Goal: Task Accomplishment & Management: Use online tool/utility

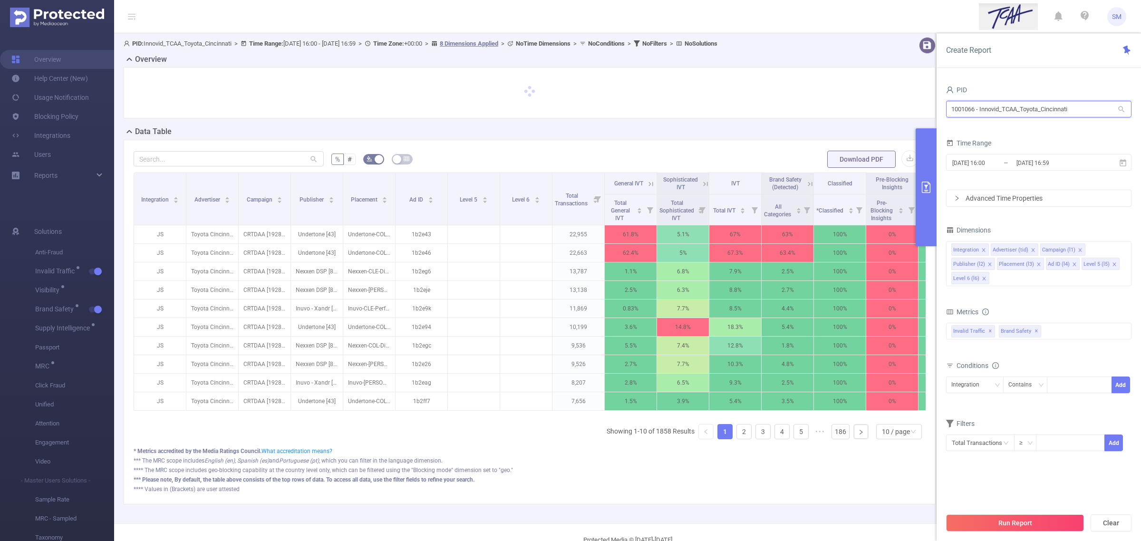
drag, startPoint x: 1092, startPoint y: 108, endPoint x: 901, endPoint y: 90, distance: 191.9
click at [901, 90] on section "PID: Innovid_TCAA_Toyota_Cincinnati > Time Range: [DATE] 16:00 - [DATE] 16:59 >…" at bounding box center [627, 278] width 1027 height 490
type input "uscell"
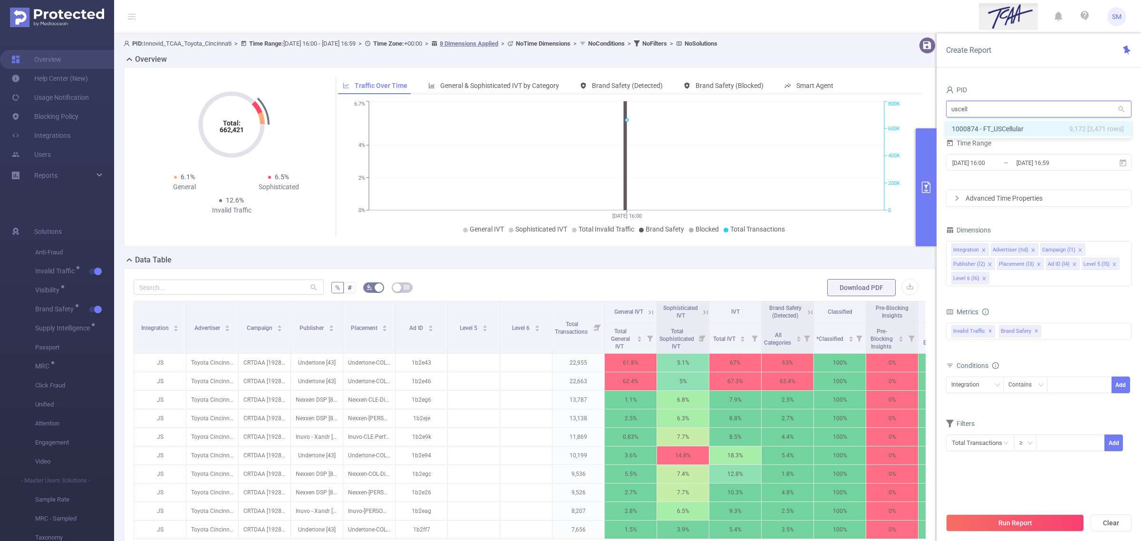
click at [1075, 127] on span "9,172 [3,471 rows]" at bounding box center [1096, 129] width 55 height 10
click at [1068, 165] on input "[DATE] 16:59" at bounding box center [1053, 162] width 77 height 13
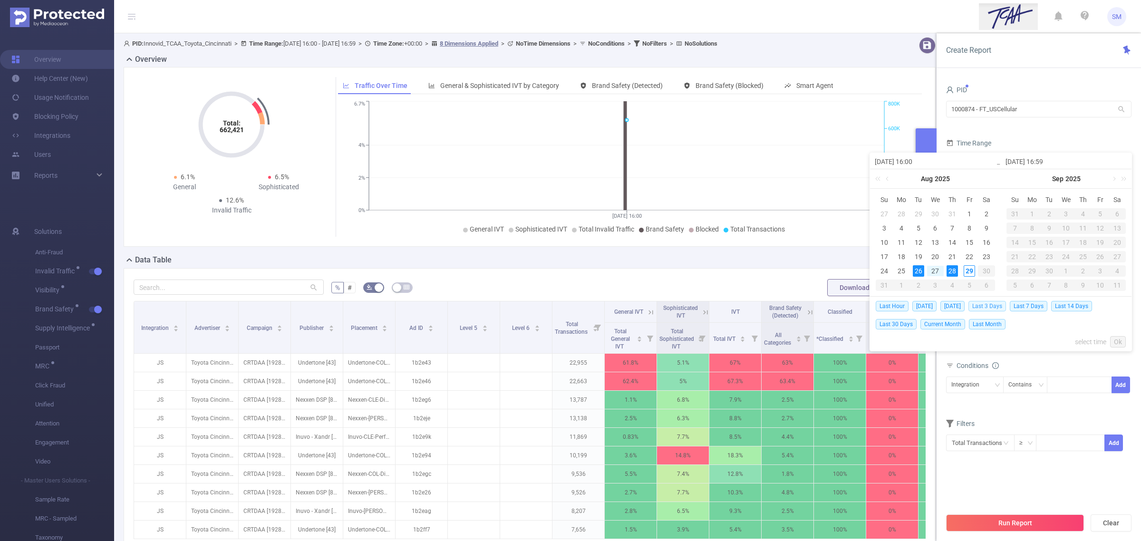
click at [1006, 303] on span "Last 3 Days" at bounding box center [987, 306] width 38 height 10
type input "[DATE] 00:00"
type input "[DATE] 23:59"
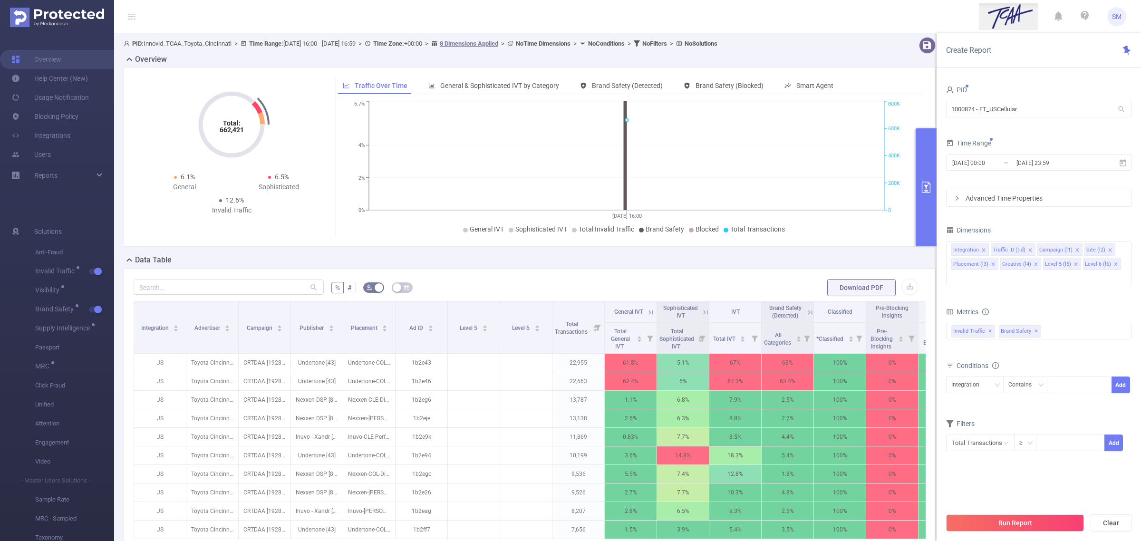
click at [1061, 359] on div "Conditions" at bounding box center [1038, 367] width 185 height 16
click at [1065, 162] on input "[DATE] 23:59" at bounding box center [1053, 162] width 77 height 13
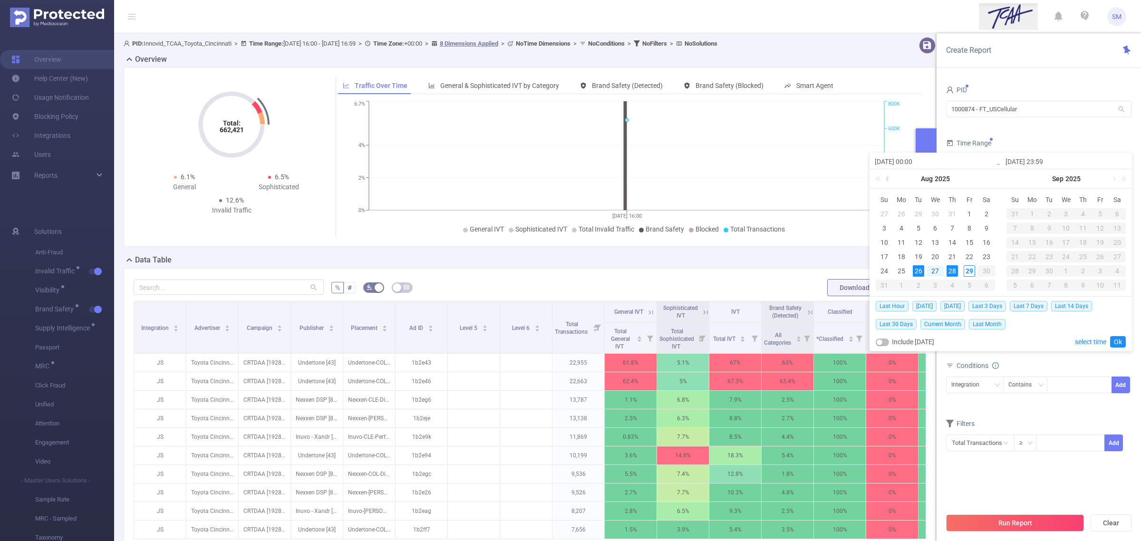
click at [886, 179] on link at bounding box center [888, 178] width 9 height 19
click at [919, 212] on div "1" at bounding box center [918, 213] width 11 height 11
click at [952, 272] on div "31" at bounding box center [951, 270] width 11 height 11
type input "[DATE] 00:00"
type input "[DATE] 23:59"
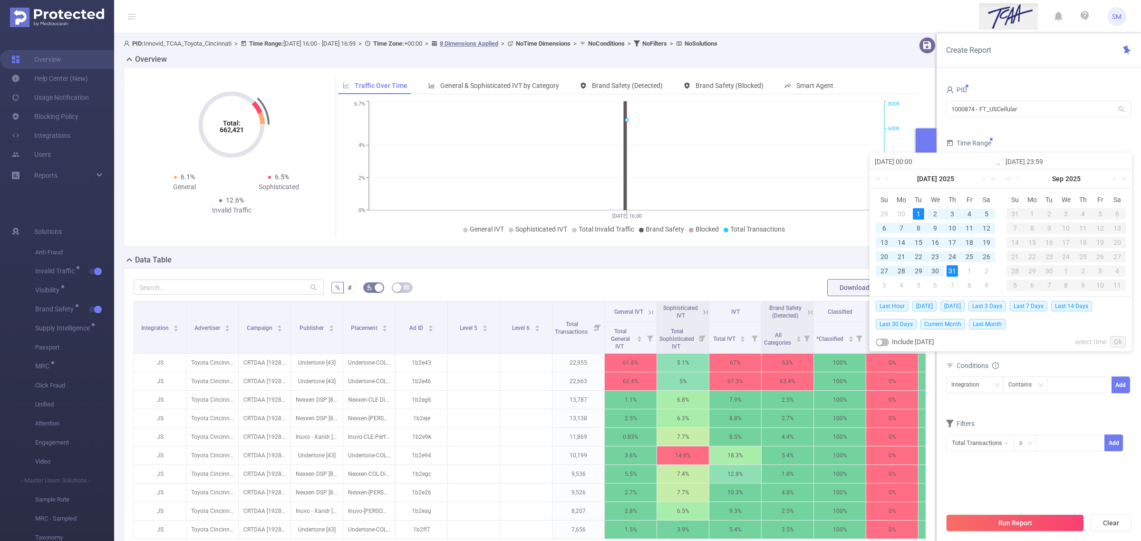
type input "[DATE] 00:00"
type input "[DATE] 23:59"
click at [1118, 341] on link "Ok" at bounding box center [1118, 341] width 16 height 11
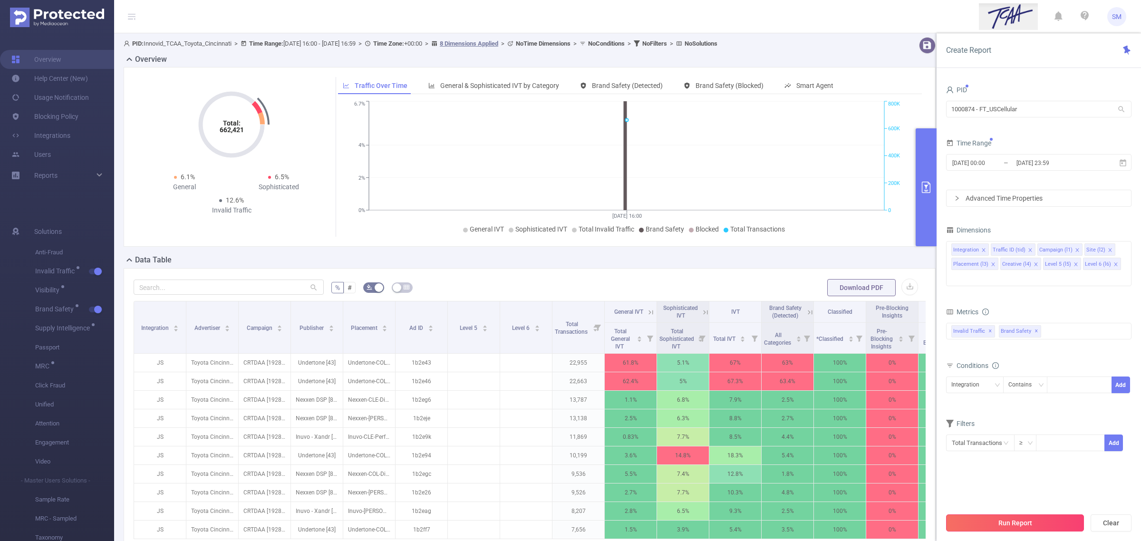
click at [1048, 525] on button "Run Report" at bounding box center [1015, 522] width 138 height 17
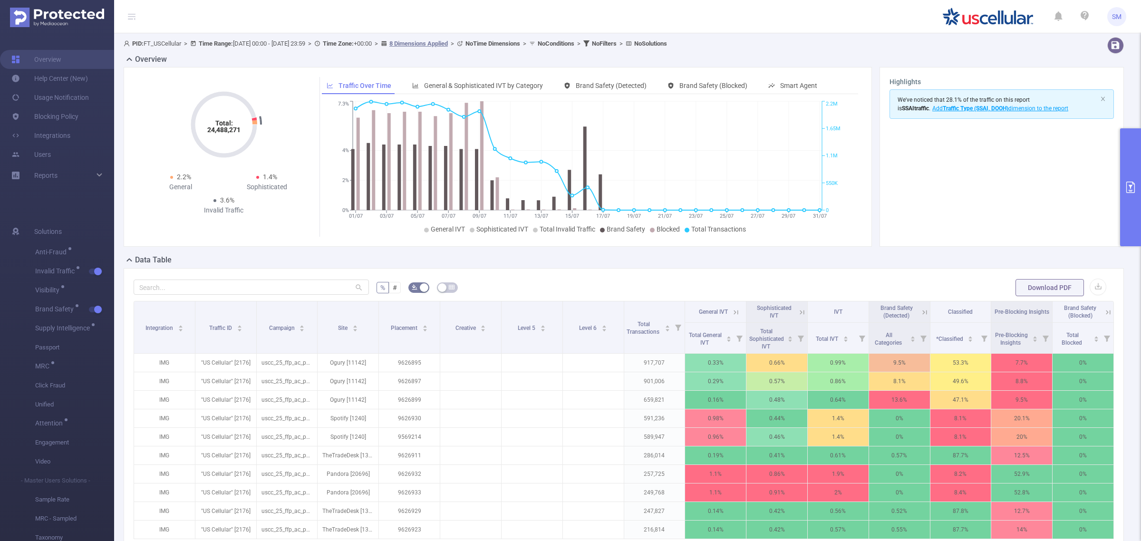
click at [961, 182] on section "We've noticed that 28.1% of the traffic on this report is SSAI traffic . Add Tr…" at bounding box center [1001, 162] width 224 height 147
click at [1128, 186] on icon "primary" at bounding box center [1129, 187] width 11 height 11
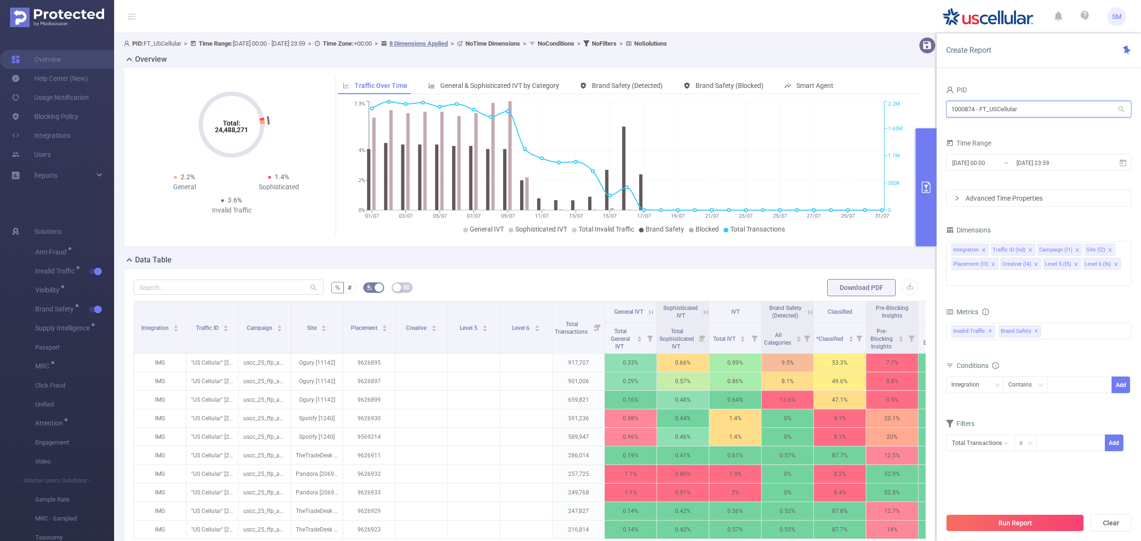
drag, startPoint x: 1038, startPoint y: 114, endPoint x: 930, endPoint y: 96, distance: 109.9
click at [930, 96] on section "PID: FT_USCellular > Time Range: [DATE] 00:00 - [DATE] 23:59 > Time Zone: +00:0…" at bounding box center [627, 342] width 1027 height 618
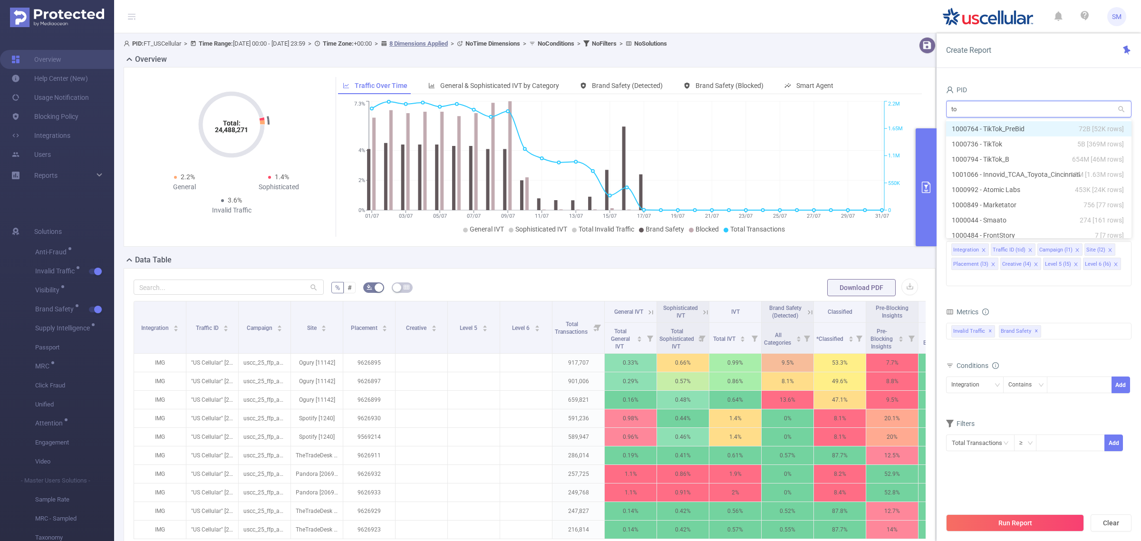
type input "toy"
click at [1031, 131] on li "1001066 - Innovid_TCAA_Toyota_Cincinnati 13M [1.63M rows]" at bounding box center [1038, 128] width 185 height 15
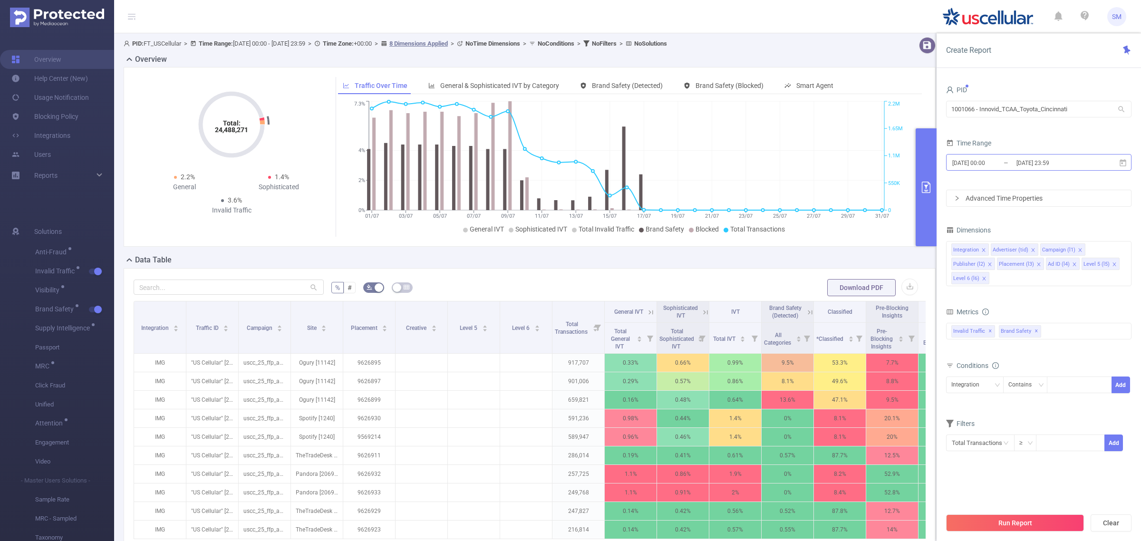
click at [1056, 167] on input "[DATE] 23:59" at bounding box center [1053, 162] width 77 height 13
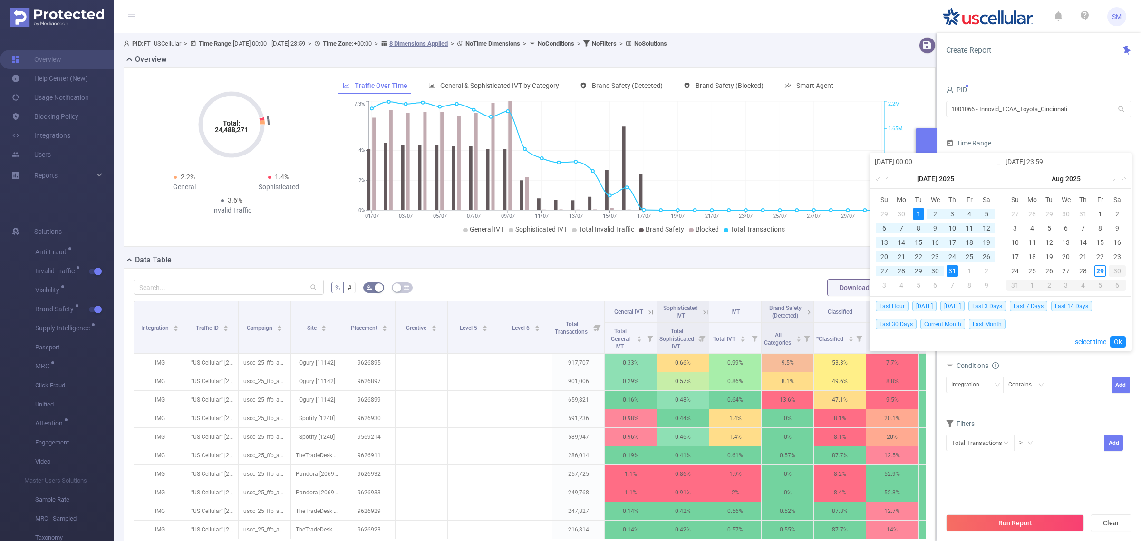
click at [1046, 122] on div "PID 1001066 - Innovid_TCAA_Toyota_Cincinnati 1001066 - Innovid_TCAA_Toyota_Cinc…" at bounding box center [1038, 104] width 185 height 42
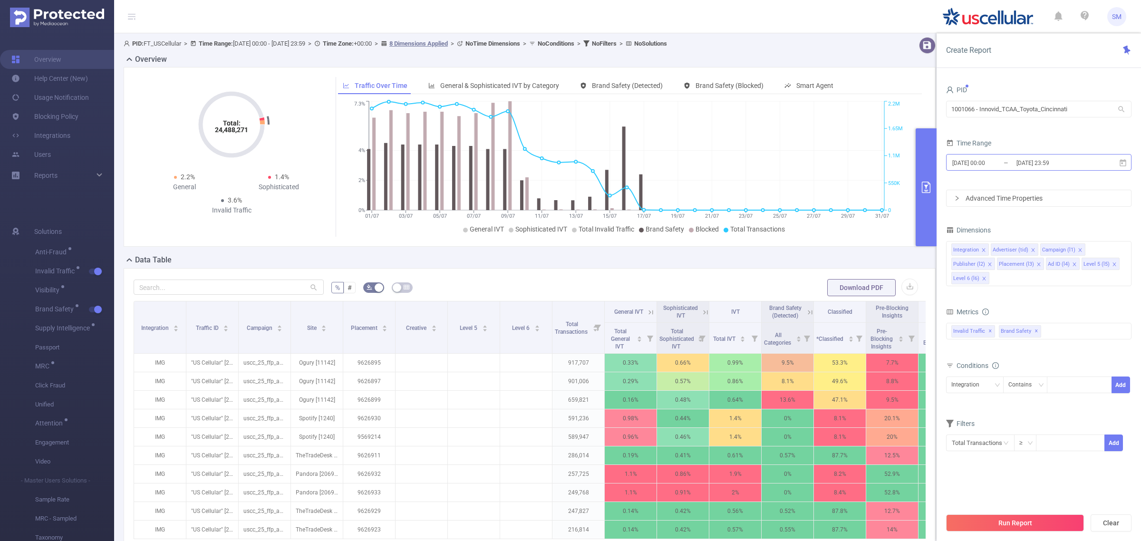
click at [1017, 164] on input "[DATE] 23:59" at bounding box center [1053, 162] width 77 height 13
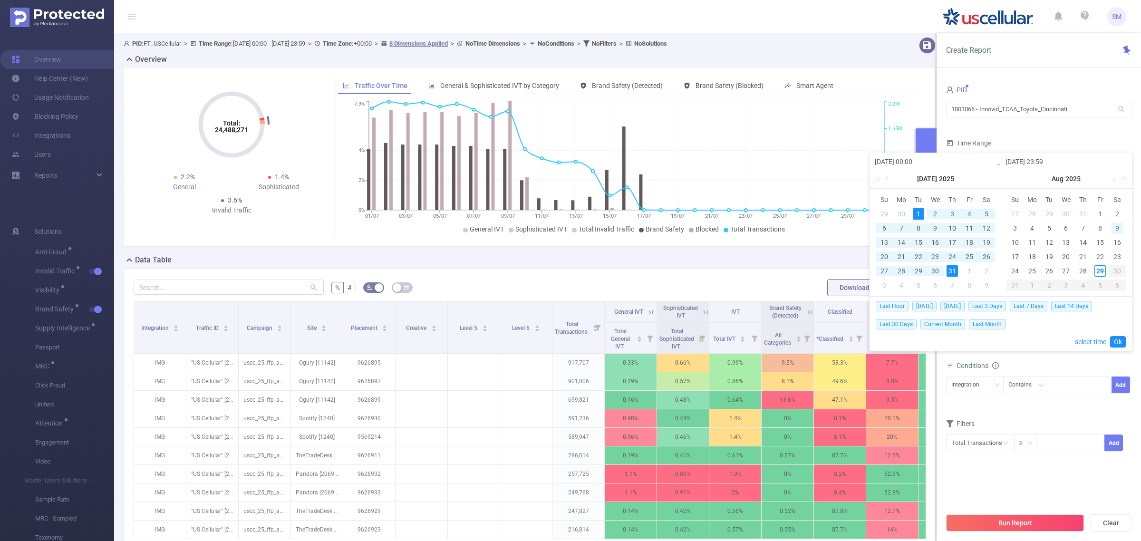
click at [1114, 227] on div "9" at bounding box center [1116, 227] width 11 height 11
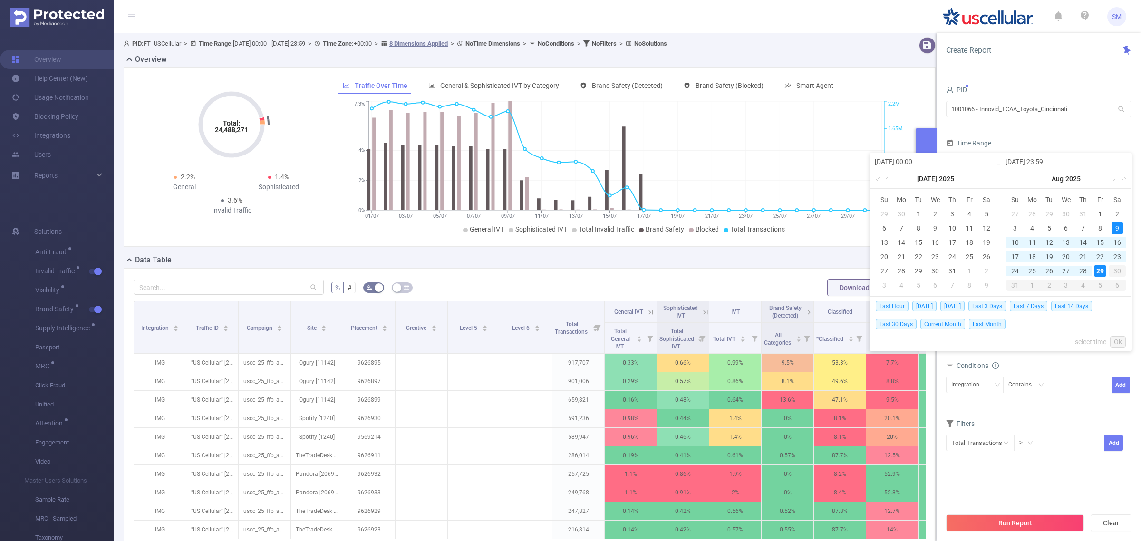
click at [1101, 272] on div "29" at bounding box center [1099, 270] width 11 height 11
type input "[DATE] 00:00"
type input "[DATE] 23:59"
type input "[DATE] 00:00"
type input "[DATE] 23:59"
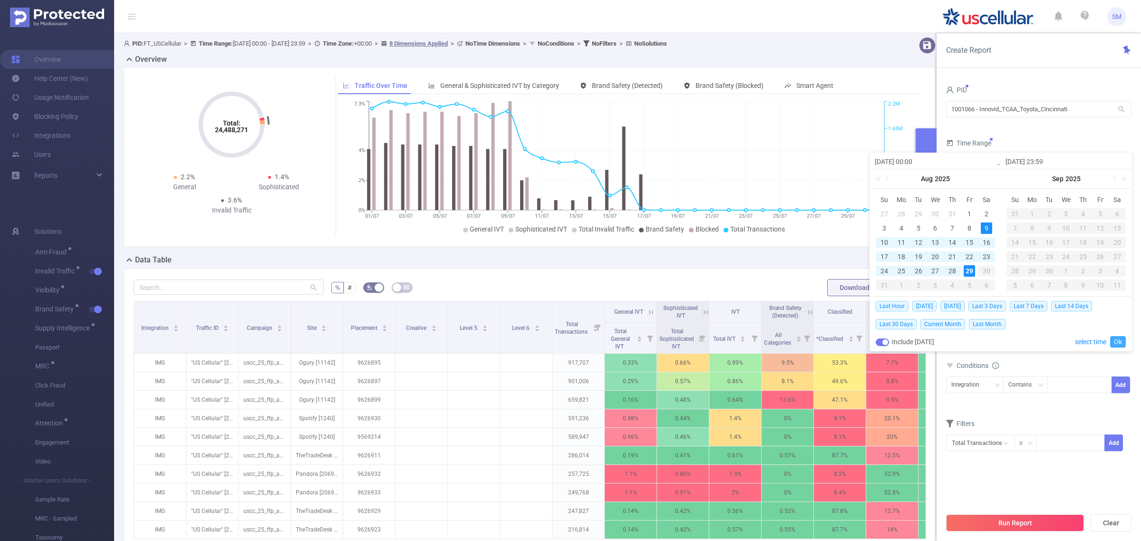
click at [1120, 340] on link "Ok" at bounding box center [1118, 341] width 16 height 11
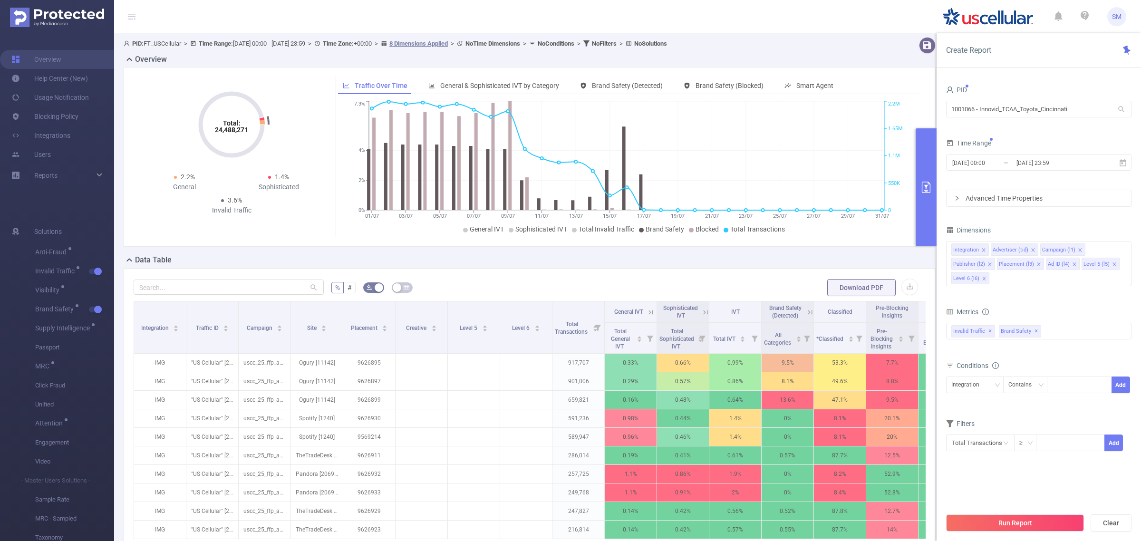
click at [1062, 305] on form "Dimensions Integration Advertiser (tid) Campaign (l1) Publisher (l2) Placement …" at bounding box center [1038, 343] width 185 height 240
click at [1039, 304] on form "Dimensions Integration Advertiser (tid) Campaign (l1) Publisher (l2) Placement …" at bounding box center [1038, 343] width 185 height 240
click at [1113, 266] on icon "icon: close" at bounding box center [1113, 263] width 3 height 3
click at [1112, 264] on icon "icon: close" at bounding box center [1114, 264] width 5 height 5
click at [1076, 285] on form "Dimensions Integration Advertiser (tid) Campaign (l1) Publisher (l2) Placement …" at bounding box center [1038, 336] width 185 height 226
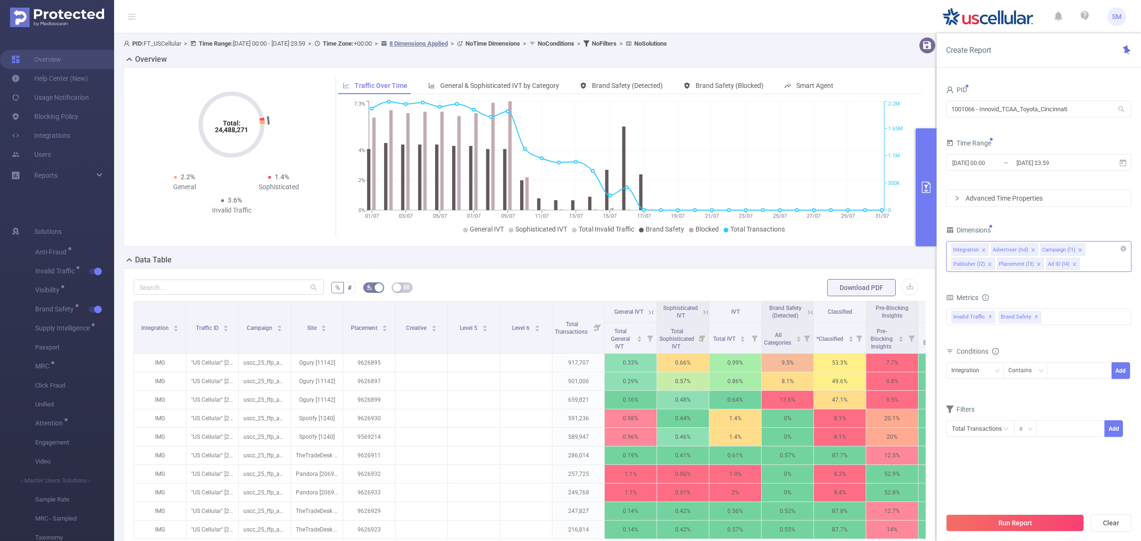
click at [1076, 285] on form "Dimensions Integration Advertiser (tid) Campaign (l1) Publisher (l2) Placement …" at bounding box center [1038, 336] width 185 height 226
click at [1075, 287] on form "Dimensions Integration Advertiser (tid) Campaign (l1) Publisher (l2) Placement …" at bounding box center [1038, 336] width 185 height 226
click at [1049, 292] on div "Metrics" at bounding box center [1038, 299] width 185 height 16
click at [1063, 522] on button "Run Report" at bounding box center [1015, 522] width 138 height 17
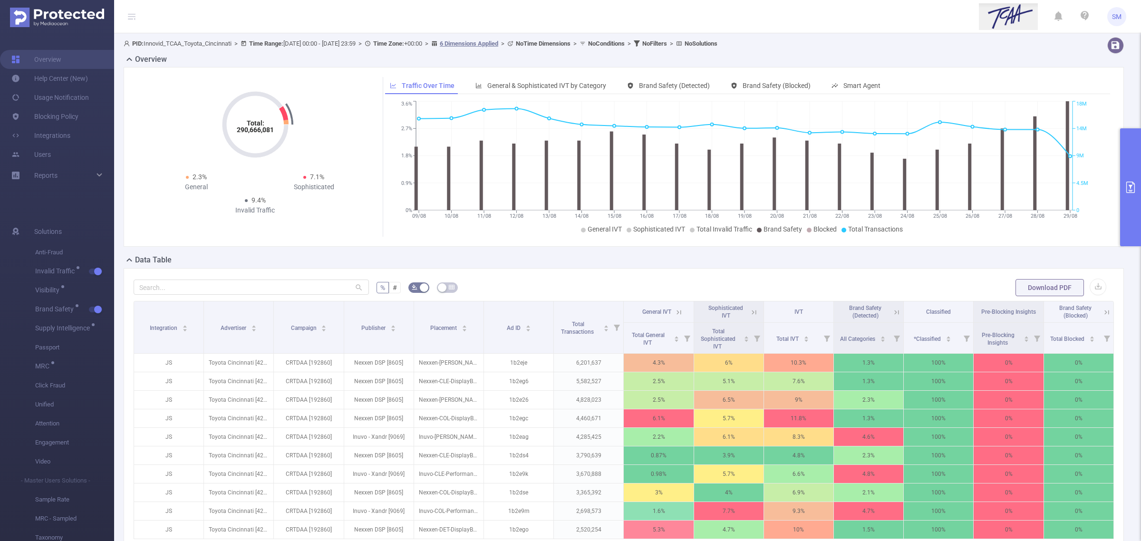
click at [1133, 193] on button "primary" at bounding box center [1130, 187] width 21 height 118
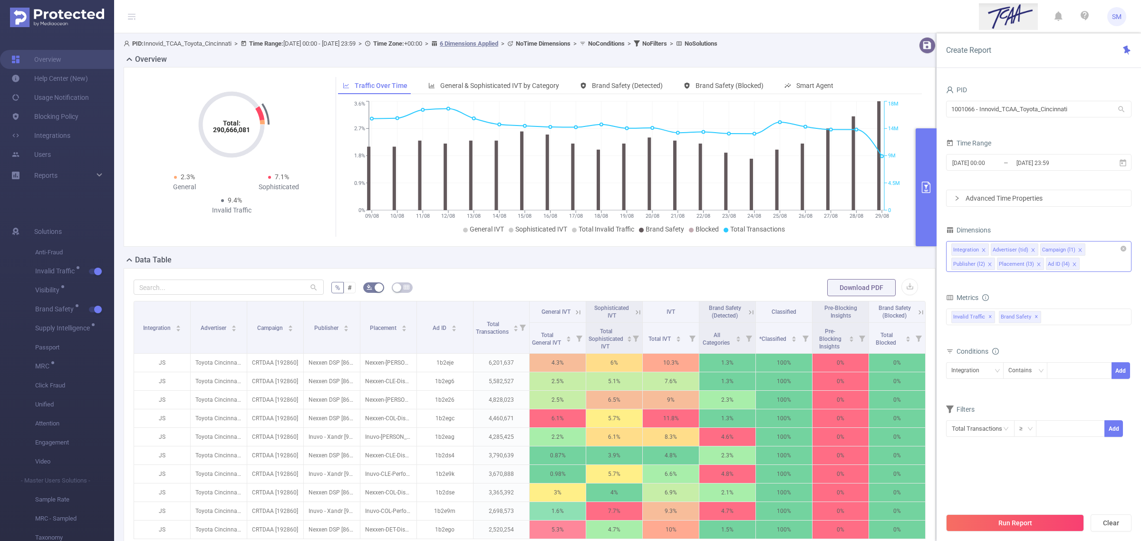
click at [933, 197] on button "primary" at bounding box center [925, 187] width 21 height 118
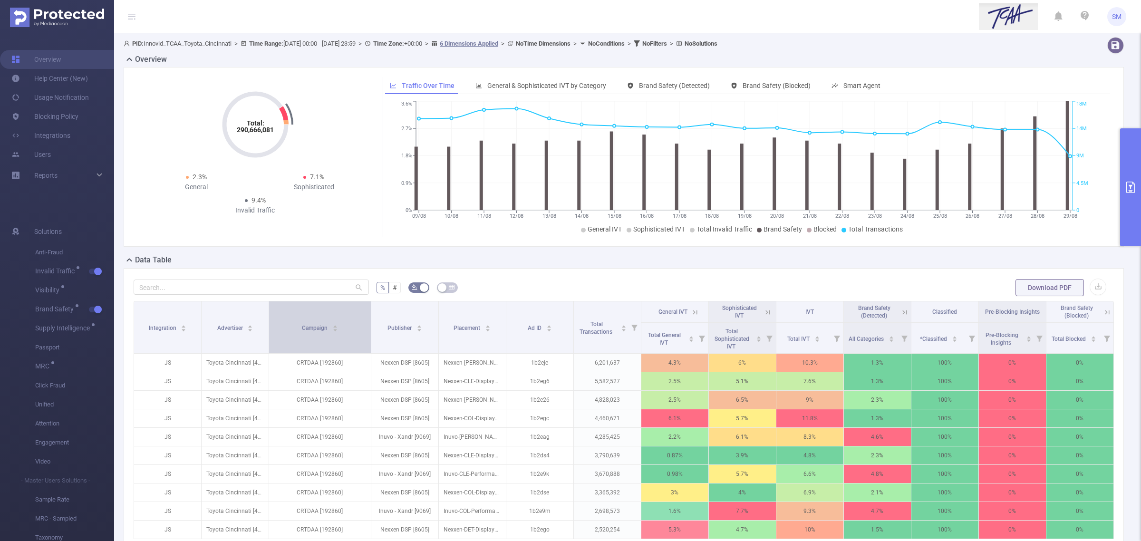
drag, startPoint x: 341, startPoint y: 305, endPoint x: 362, endPoint y: 312, distance: 21.9
click at [362, 312] on th "Campaign" at bounding box center [320, 327] width 102 height 52
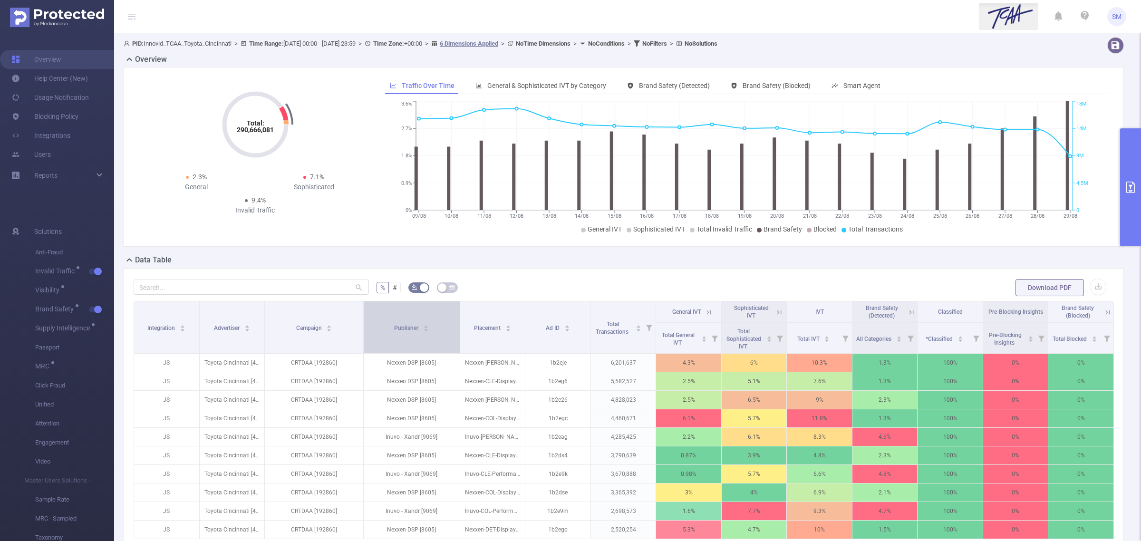
drag, startPoint x: 433, startPoint y: 321, endPoint x: 452, endPoint y: 315, distance: 19.5
click at [452, 315] on th "Publisher" at bounding box center [412, 327] width 96 height 52
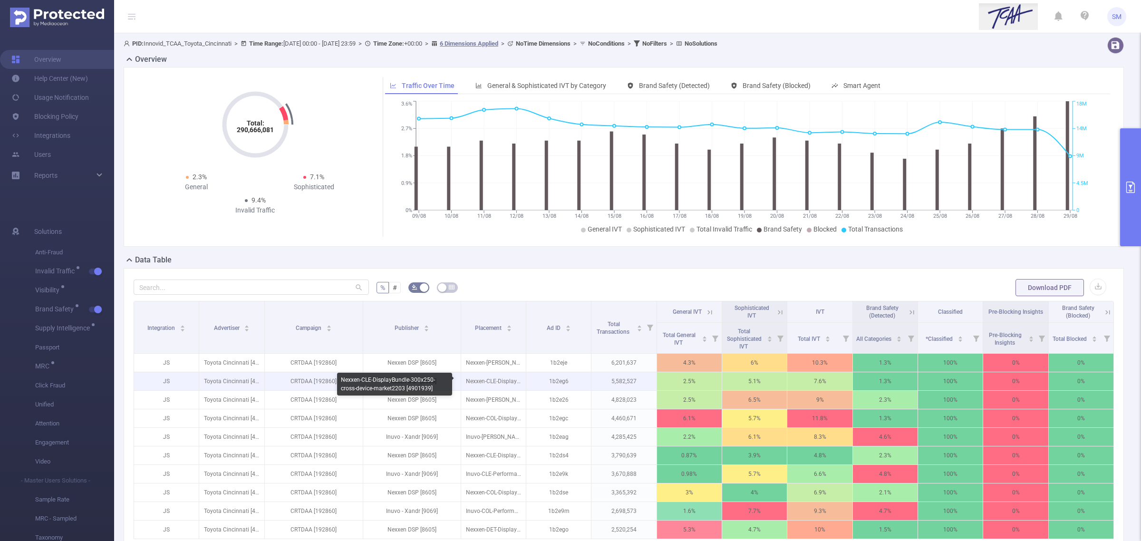
scroll to position [59, 0]
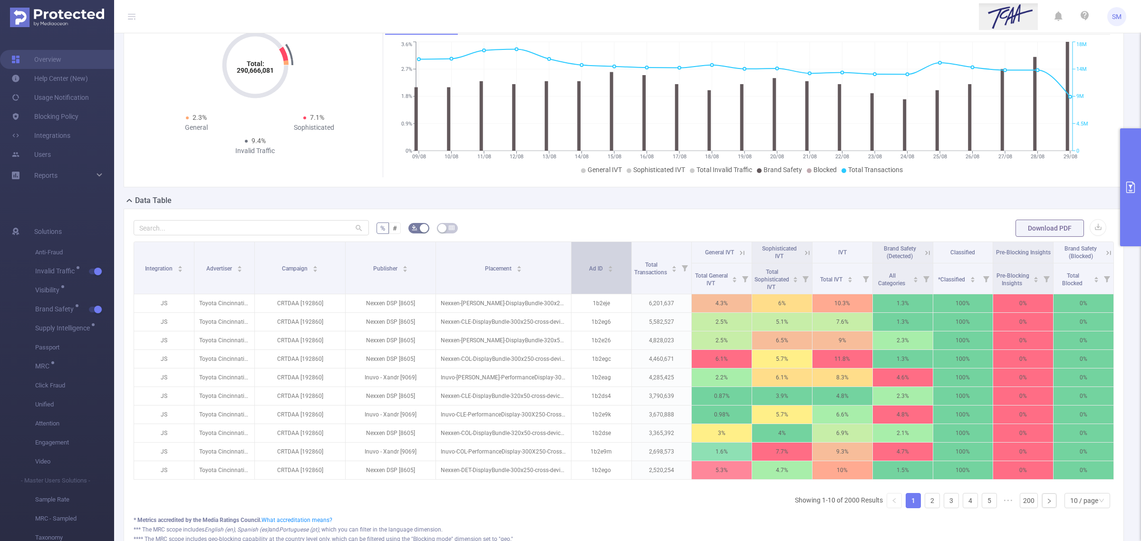
drag, startPoint x: 521, startPoint y: 266, endPoint x: 570, endPoint y: 261, distance: 49.2
click at [570, 261] on tr "Integration Advertiser Campaign Publisher Placement Ad ID Total Transactions Ge…" at bounding box center [624, 252] width 980 height 21
click at [712, 277] on span "Total General IVT" at bounding box center [711, 278] width 34 height 17
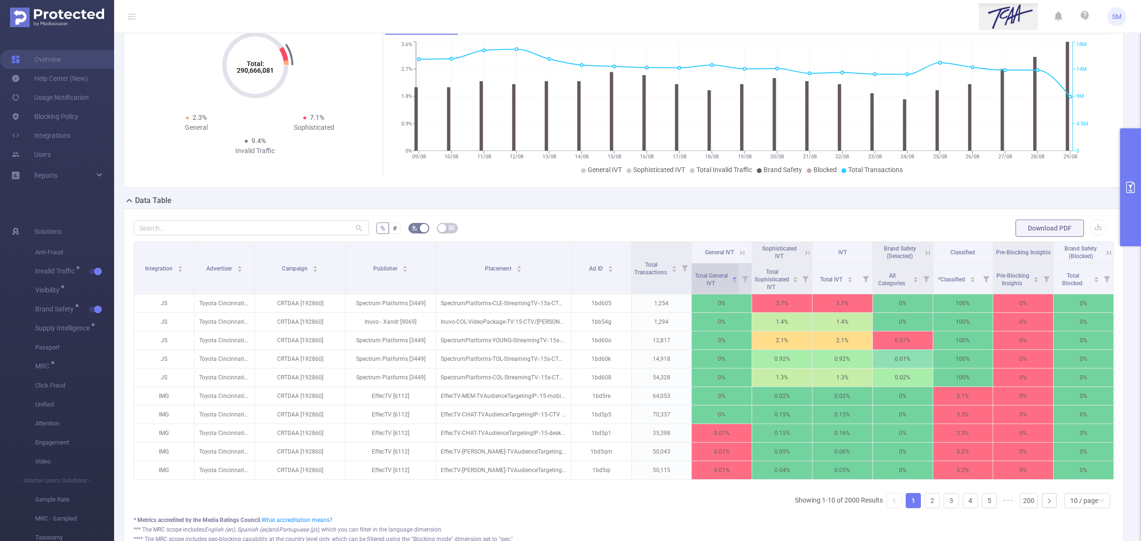
click at [712, 277] on span "Total General IVT" at bounding box center [711, 278] width 34 height 17
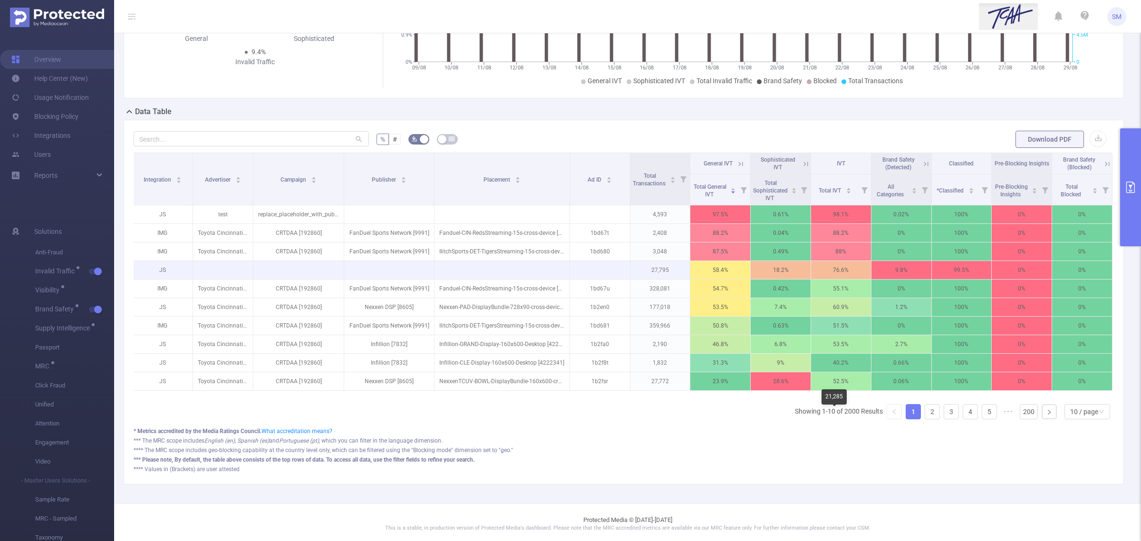
scroll to position [162, 0]
